Goal: Task Accomplishment & Management: Complete application form

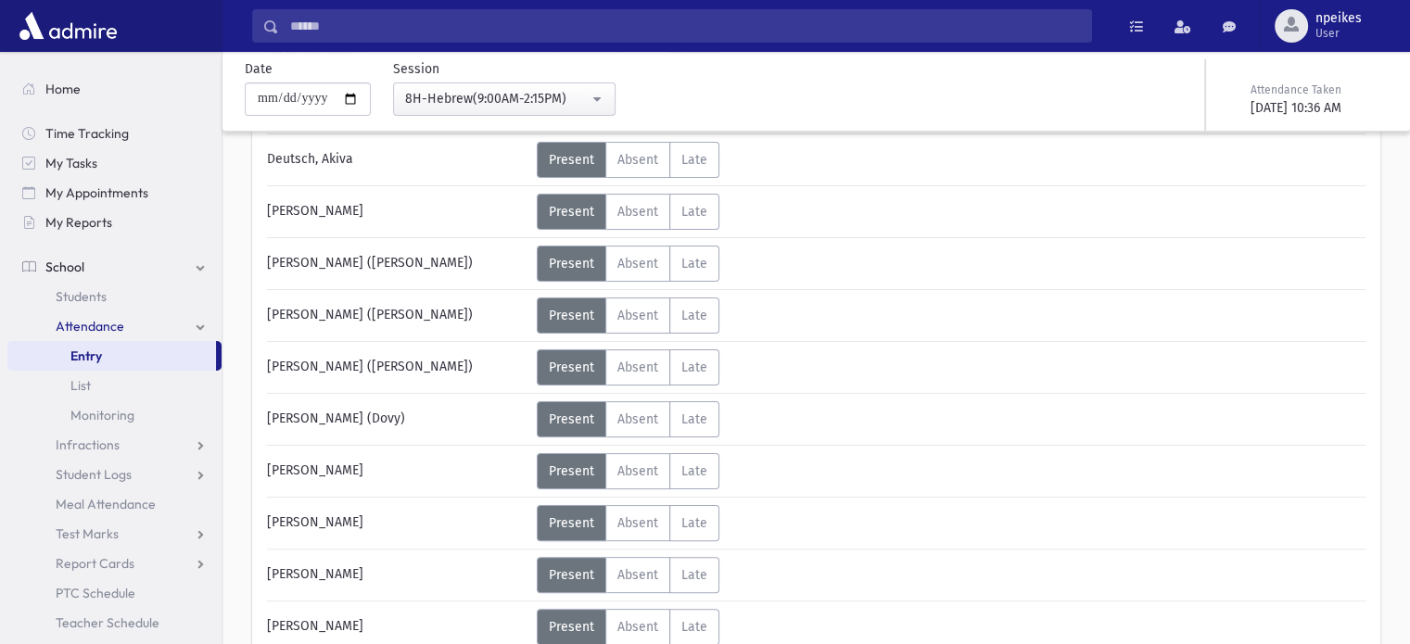
scroll to position [464, 0]
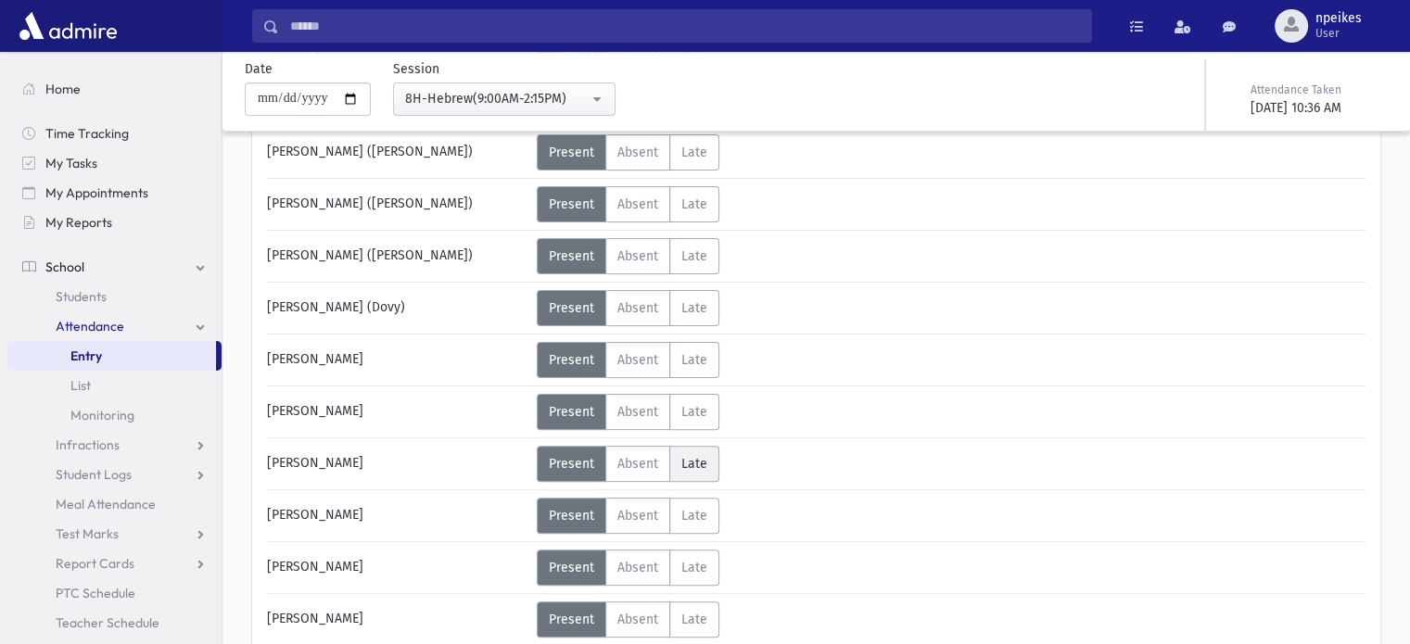
drag, startPoint x: 699, startPoint y: 459, endPoint x: 811, endPoint y: 439, distance: 113.8
click at [698, 459] on span "Late" at bounding box center [694, 464] width 26 height 16
click at [819, 474] on icon at bounding box center [819, 472] width 10 height 10
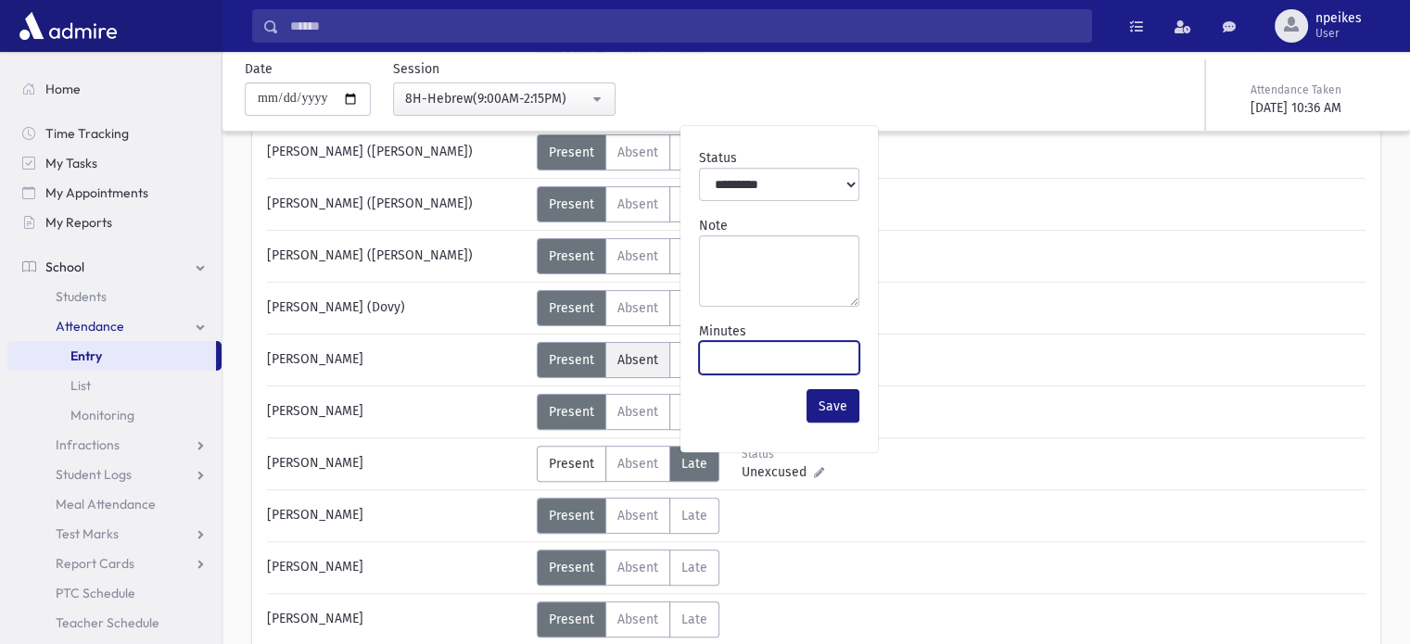
drag, startPoint x: 767, startPoint y: 362, endPoint x: 650, endPoint y: 356, distance: 117.0
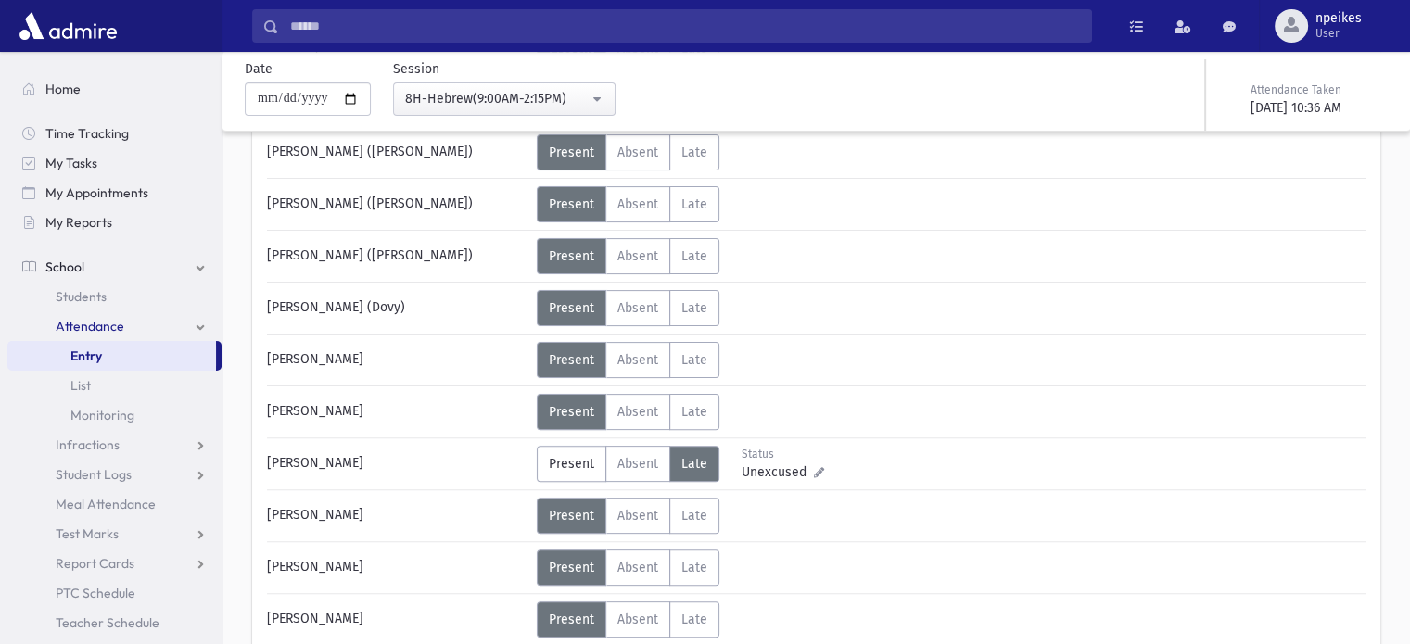
click at [808, 468] on span "Unexcused" at bounding box center [778, 472] width 72 height 19
click at [814, 471] on icon at bounding box center [819, 472] width 10 height 10
click at [814, 468] on icon at bounding box center [819, 472] width 10 height 10
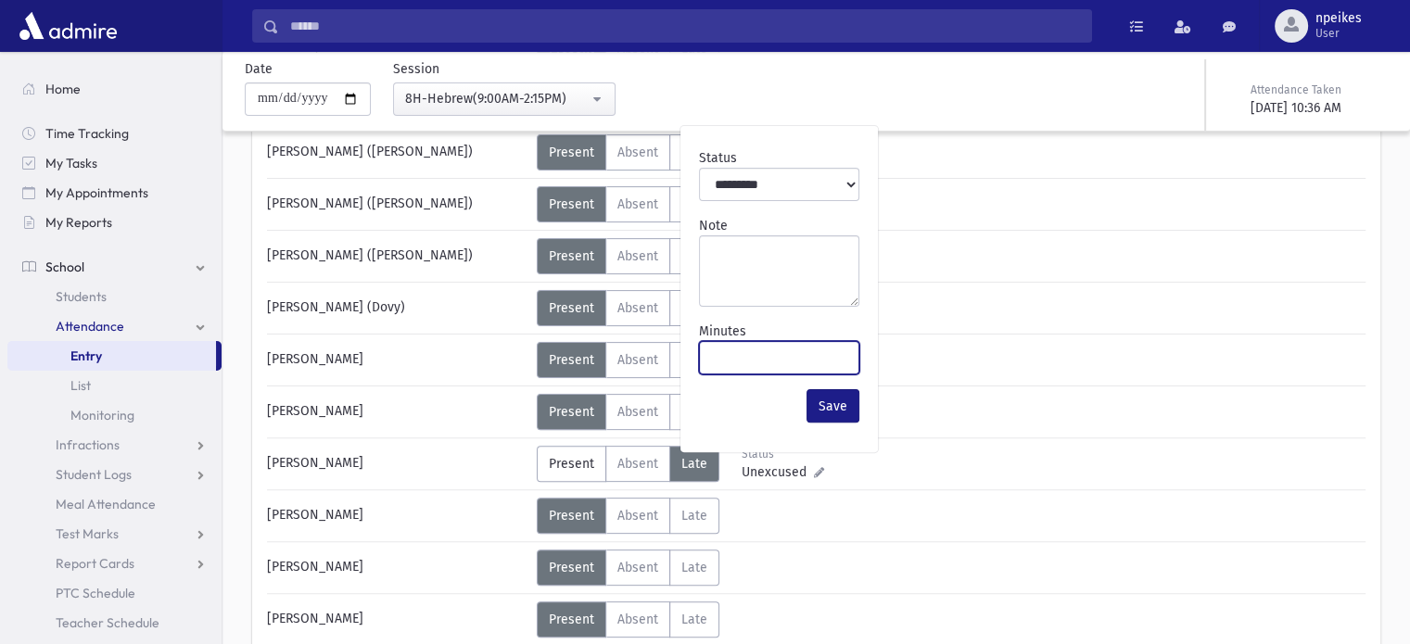
drag, startPoint x: 768, startPoint y: 359, endPoint x: 693, endPoint y: 347, distance: 76.0
click at [693, 347] on div "Minutes ***" at bounding box center [779, 348] width 175 height 68
type input "**"
click at [818, 406] on button "Save" at bounding box center [833, 405] width 53 height 33
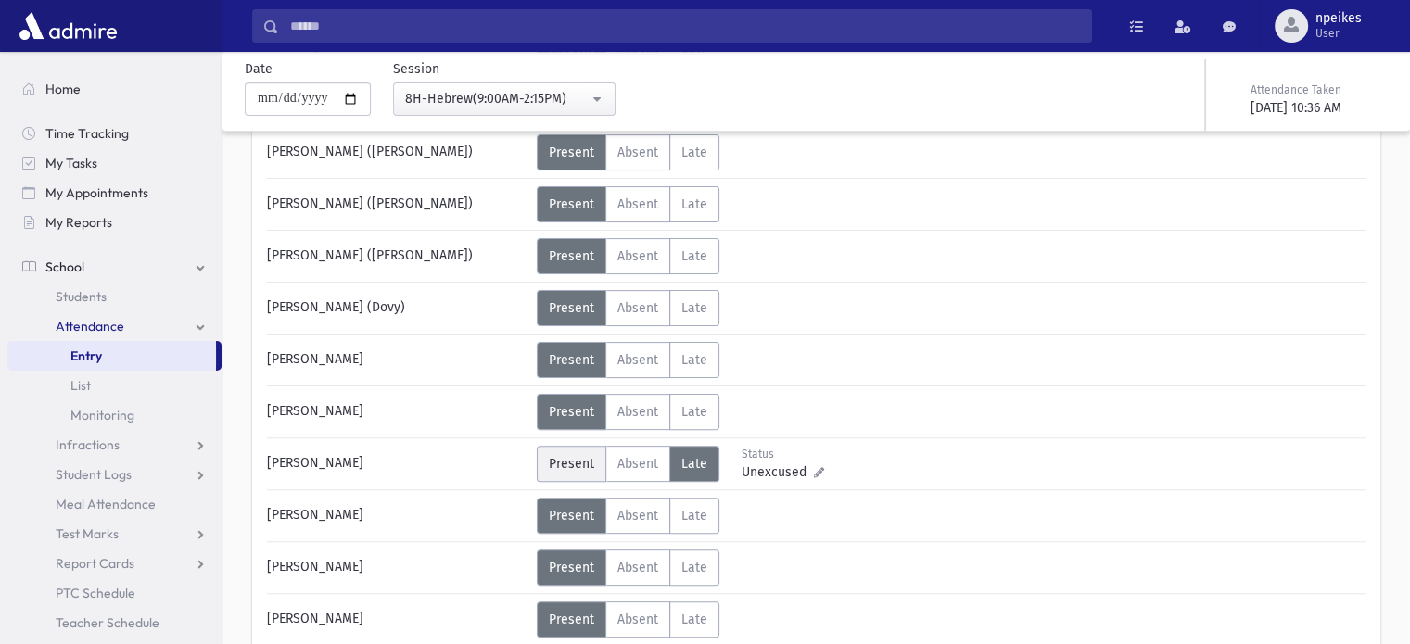
click at [583, 459] on span "Present" at bounding box center [571, 464] width 45 height 16
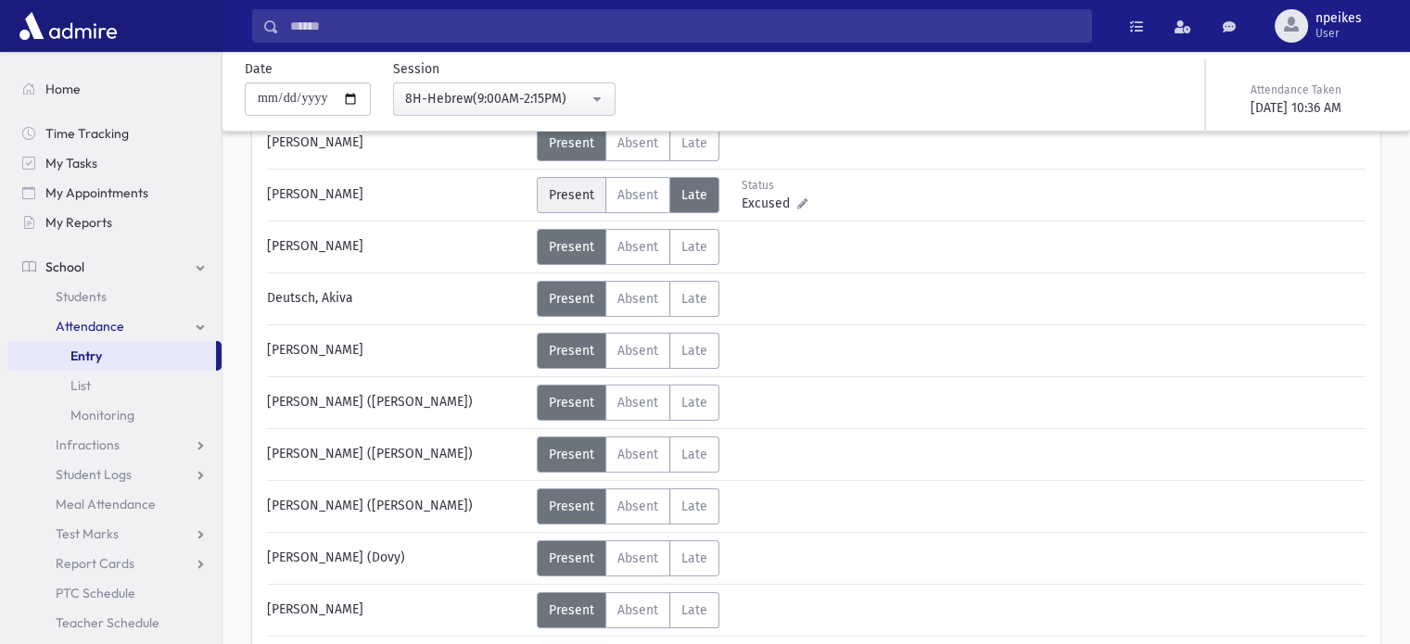
scroll to position [0, 0]
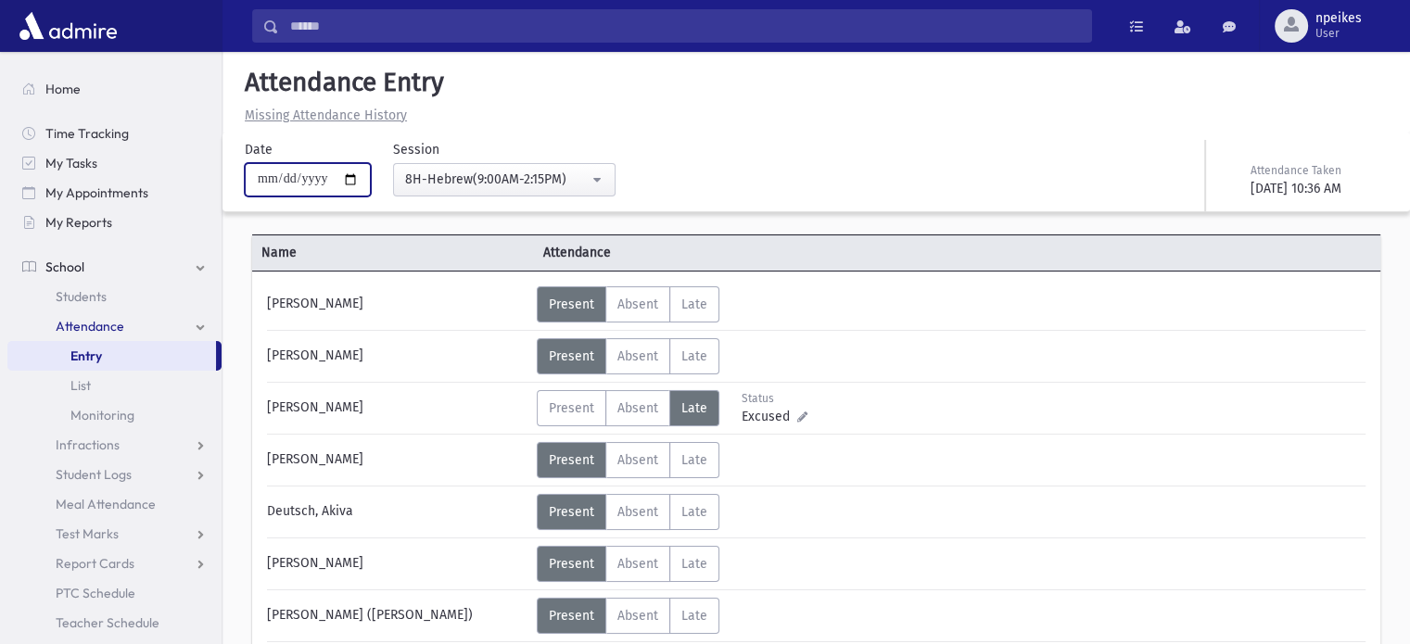
click at [357, 180] on input "**********" at bounding box center [308, 179] width 126 height 33
type input "**********"
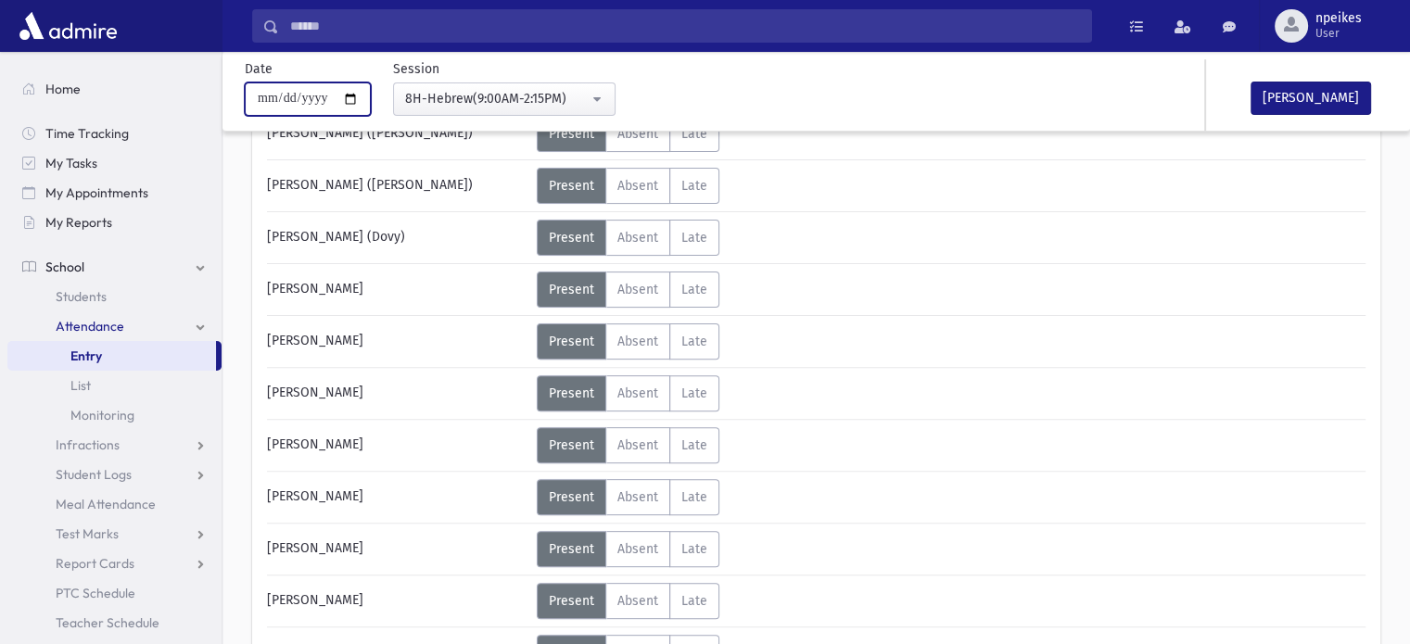
scroll to position [649, 0]
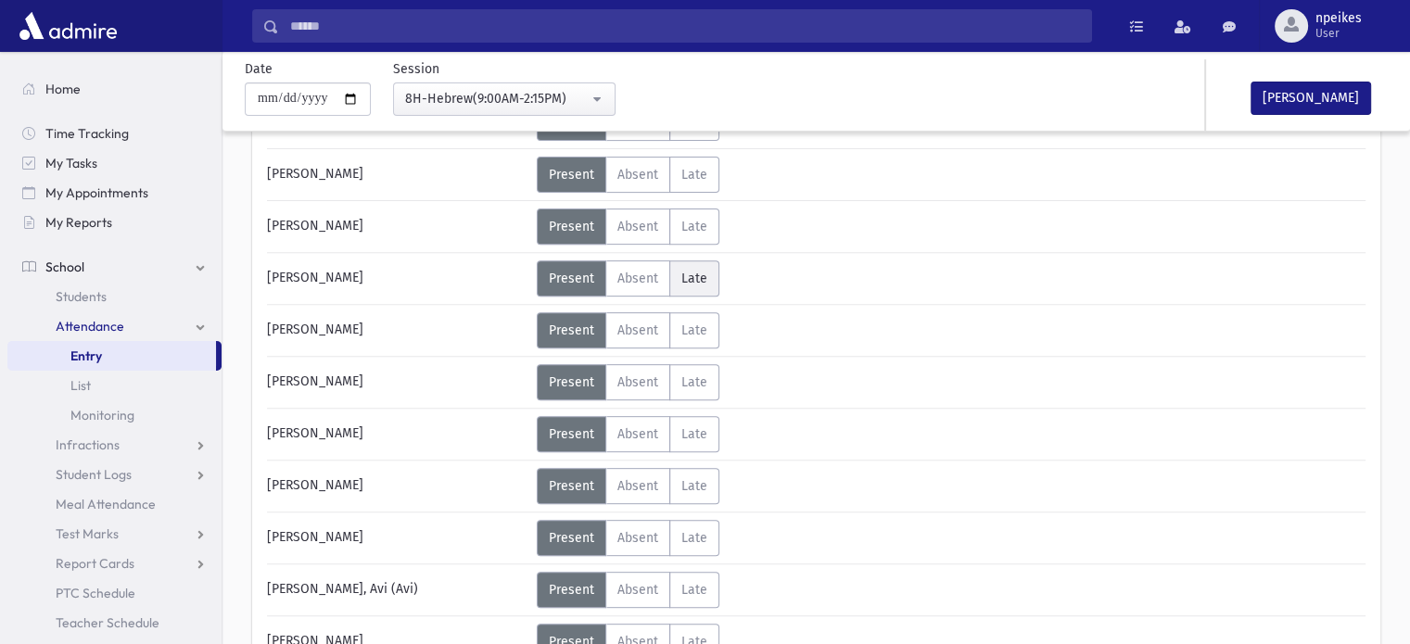
click at [691, 274] on span "Late" at bounding box center [694, 279] width 26 height 16
click at [644, 480] on span "Absent" at bounding box center [637, 486] width 41 height 16
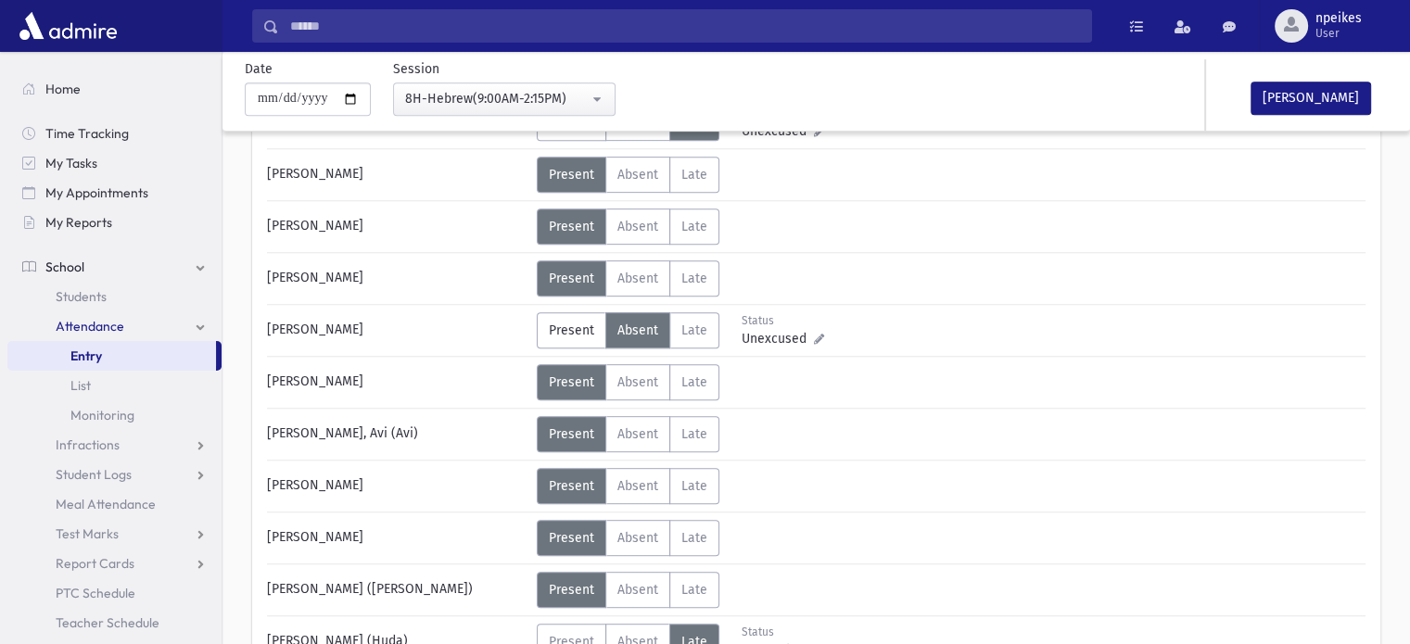
scroll to position [834, 0]
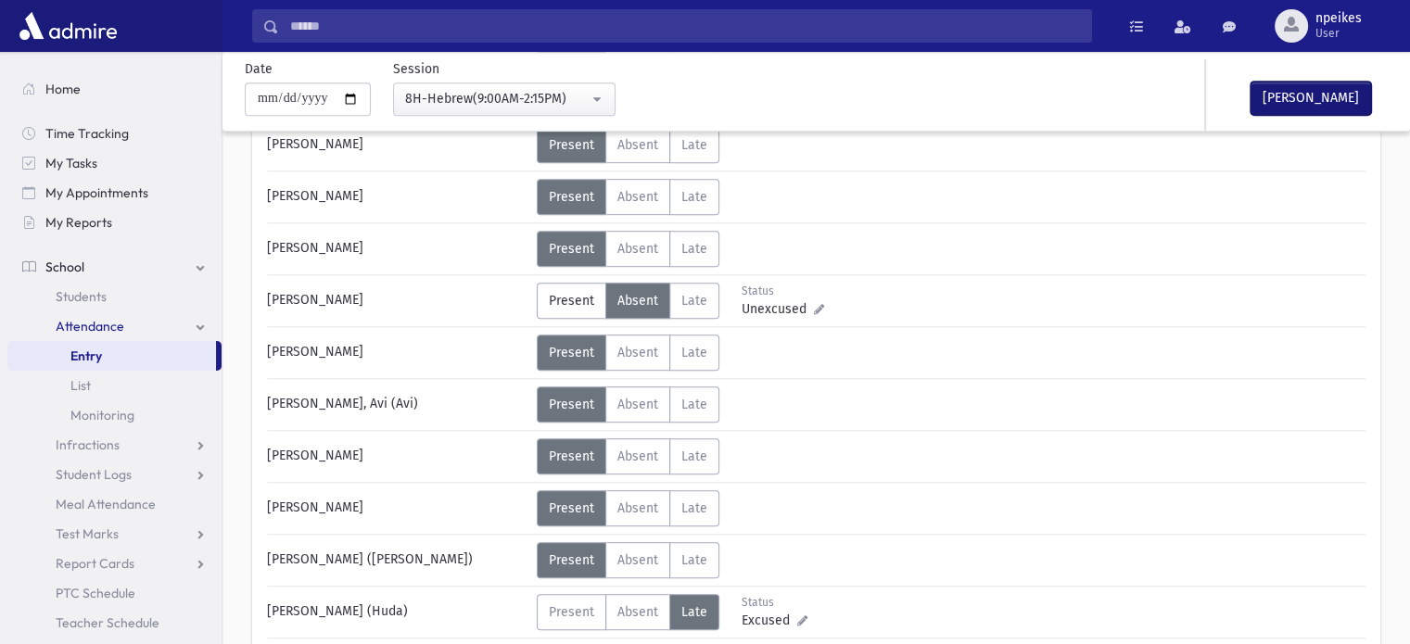
click at [1327, 114] on button "[PERSON_NAME]" at bounding box center [1311, 98] width 121 height 33
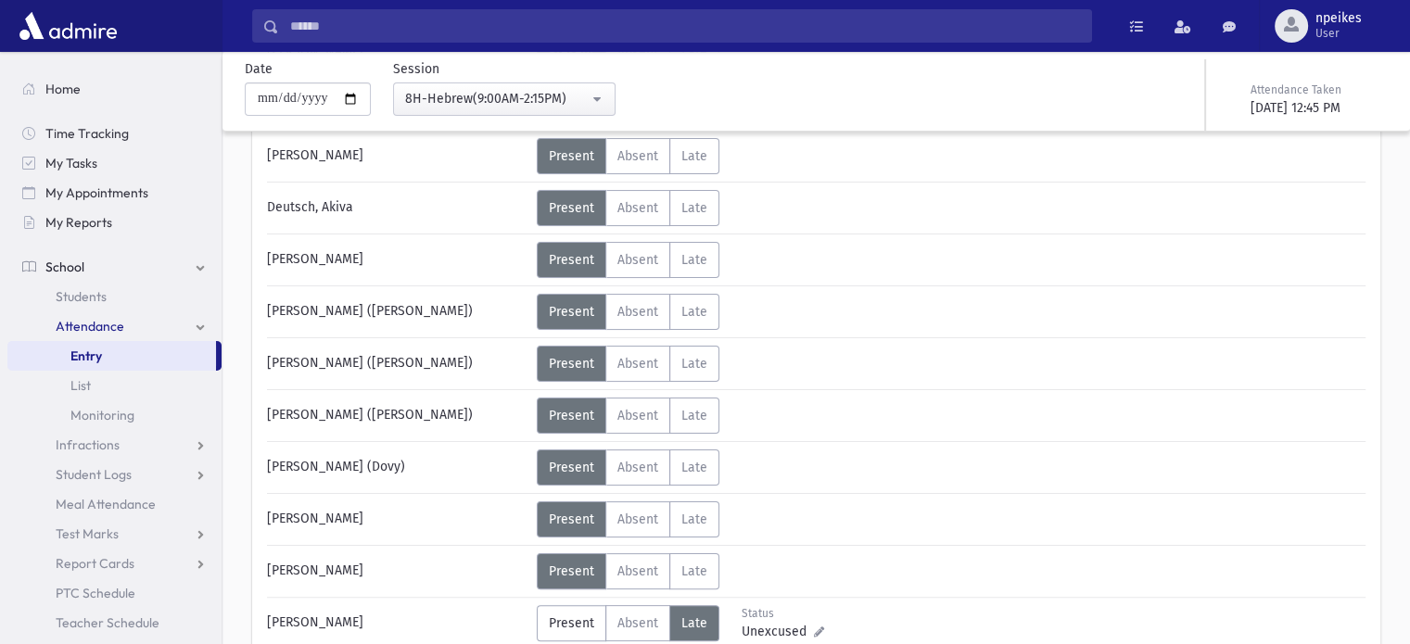
scroll to position [0, 0]
